Goal: Find specific page/section

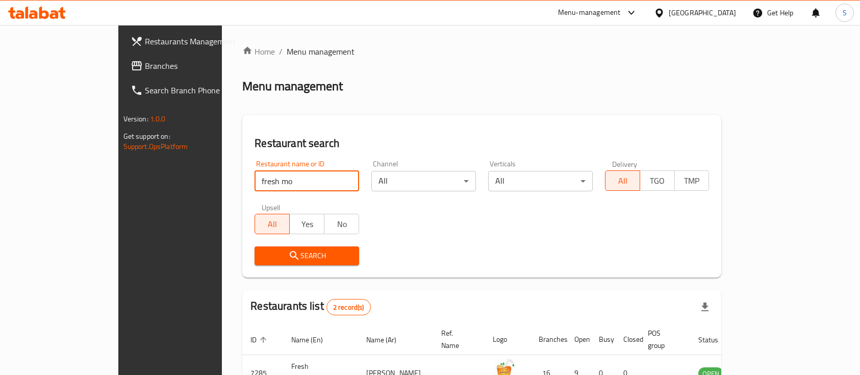
scroll to position [95, 0]
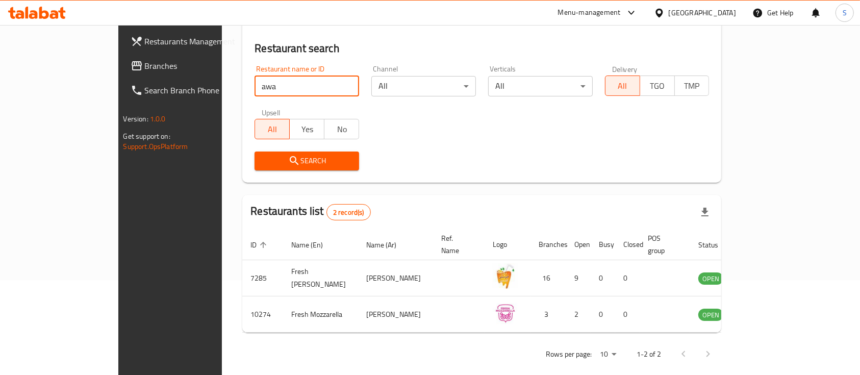
click at [262, 93] on input "awa" at bounding box center [307, 86] width 105 height 20
type input "caldo"
click at [265, 159] on span "Search" at bounding box center [307, 161] width 88 height 13
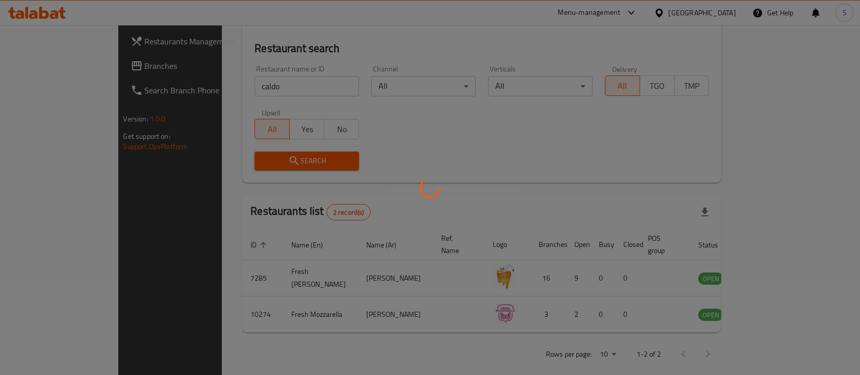
scroll to position [60, 0]
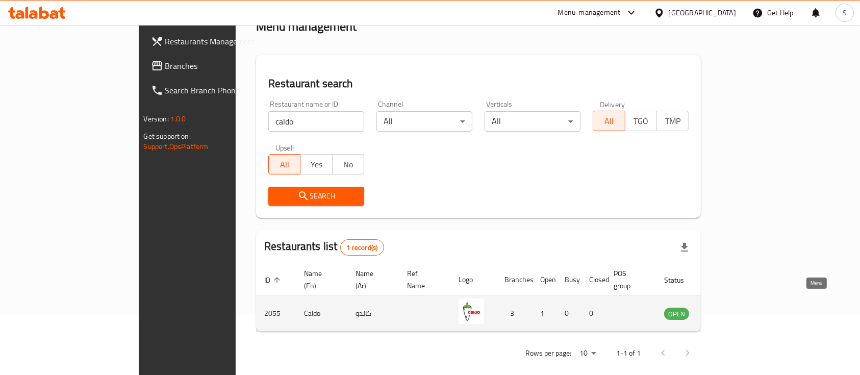
click at [730, 310] on icon "enhanced table" at bounding box center [723, 314] width 11 height 9
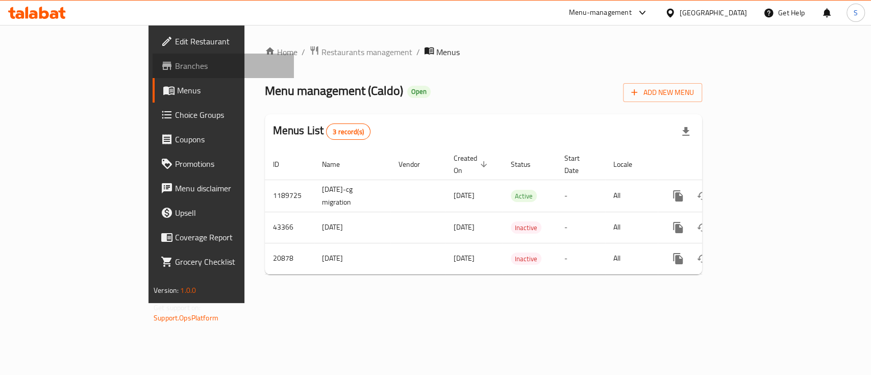
click at [153, 74] on link "Branches" at bounding box center [223, 66] width 141 height 24
